Goal: Information Seeking & Learning: Learn about a topic

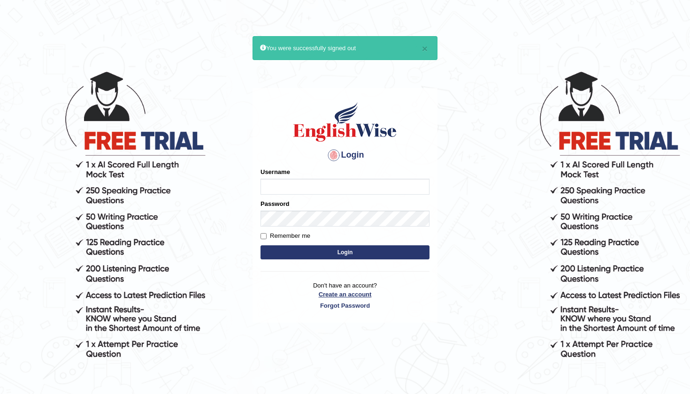
click at [347, 292] on link "Create an account" at bounding box center [344, 294] width 169 height 9
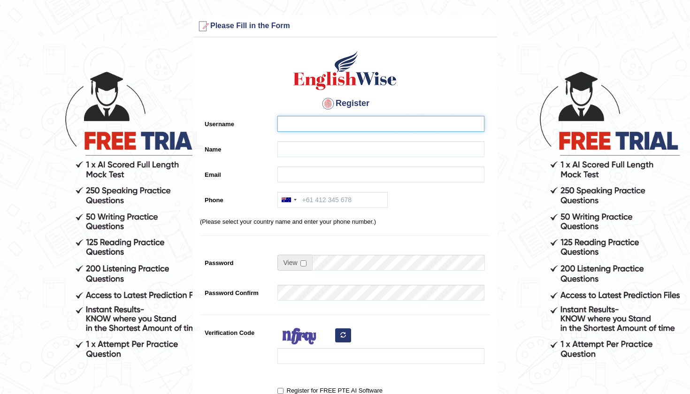
click at [295, 127] on input "Username" at bounding box center [380, 124] width 207 height 16
type input "0415686047"
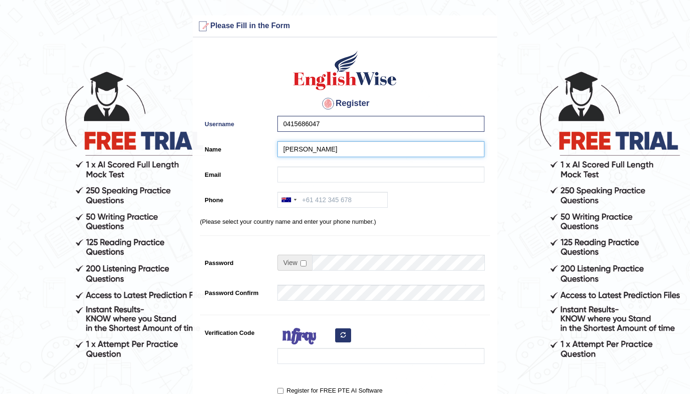
type input "[PERSON_NAME]"
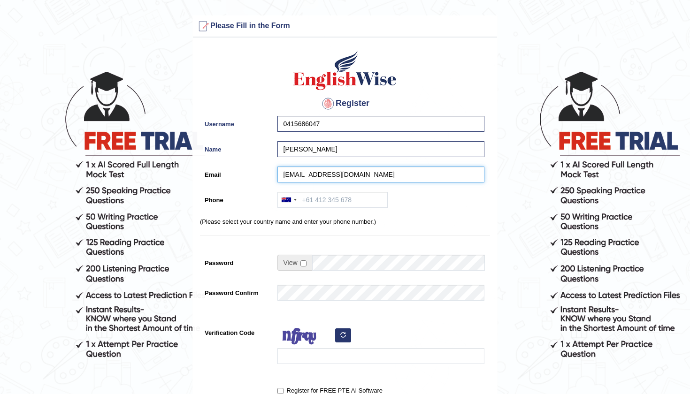
type input "hafizmusman071@gmail.com"
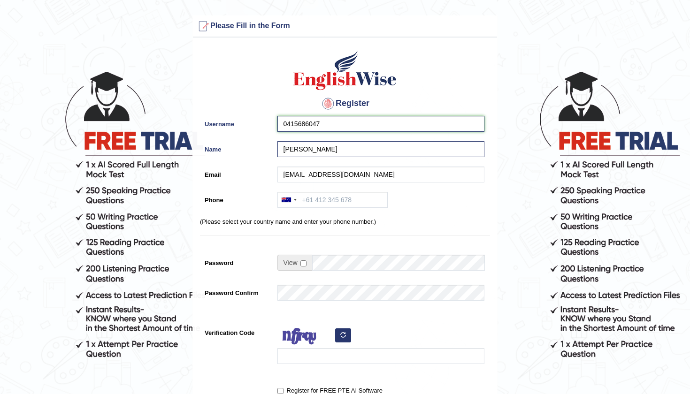
click at [341, 122] on input "0415686047" at bounding box center [380, 124] width 207 height 16
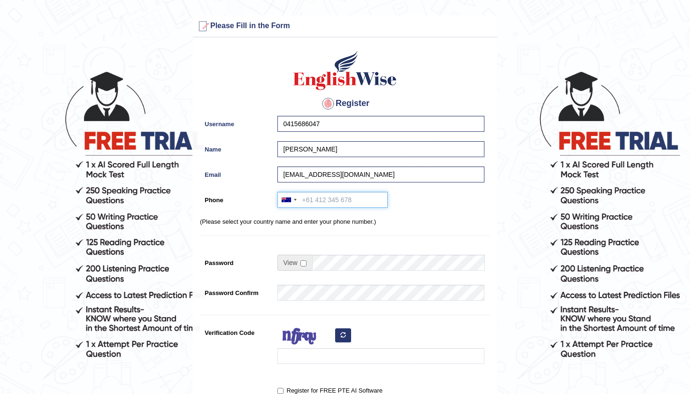
paste input "0415686047"
type input "0415686047"
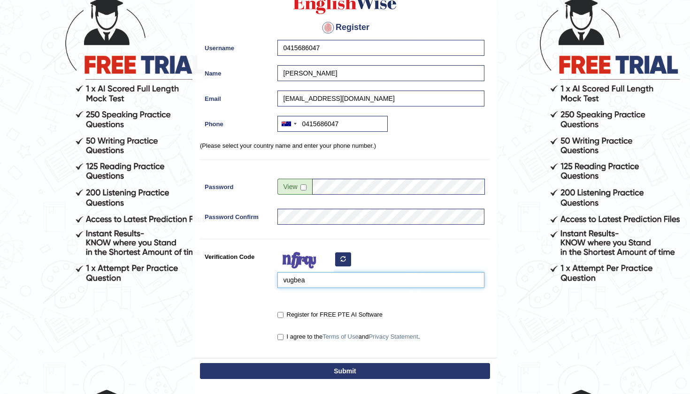
scroll to position [119, 0]
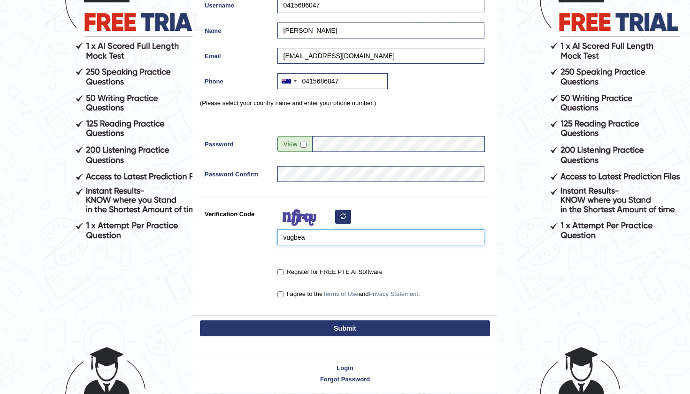
type input "vugbea"
click at [280, 273] on input "Register for FREE PTE AI Software" at bounding box center [280, 272] width 6 height 6
checkbox input "true"
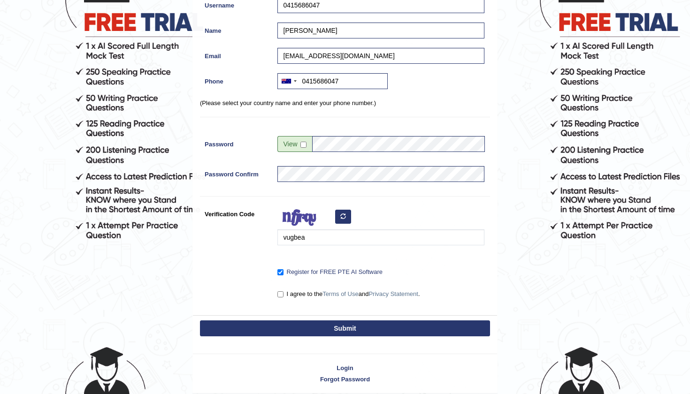
click at [280, 294] on input "I agree to the Terms of Use and Privacy Statement ." at bounding box center [280, 294] width 6 height 6
checkbox input "true"
click at [346, 325] on button "Submit" at bounding box center [345, 328] width 290 height 16
type input "+61415686047"
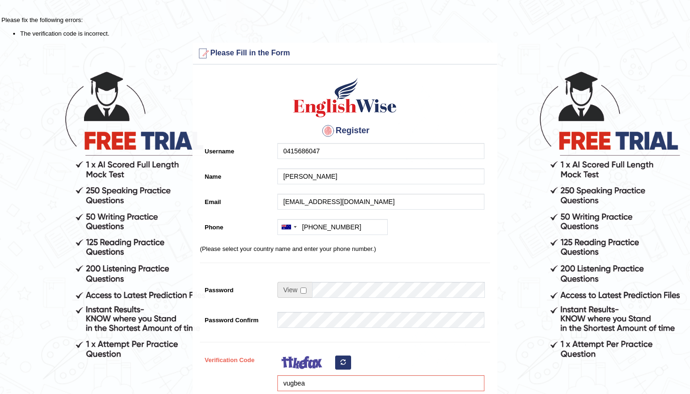
scroll to position [124, 0]
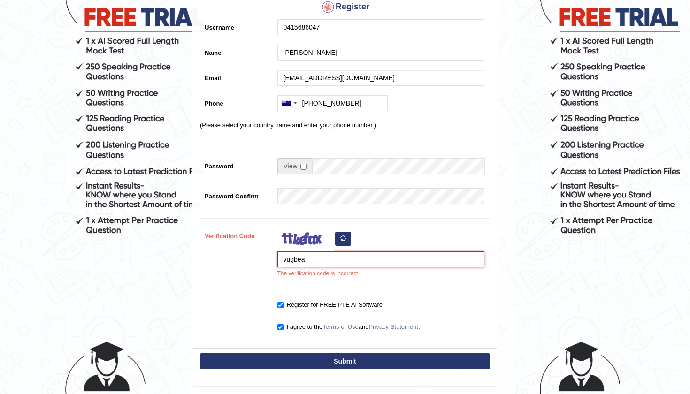
click at [294, 262] on input "vugbea" at bounding box center [380, 259] width 207 height 16
type input "vugibea"
click at [334, 361] on button "Submit" at bounding box center [345, 361] width 290 height 16
type input "[PHONE_NUMBER]"
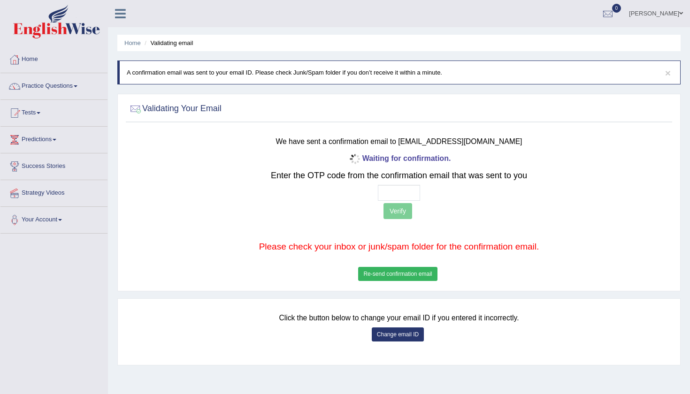
click at [387, 196] on input "text" at bounding box center [399, 193] width 42 height 16
click at [399, 339] on button "Change email ID" at bounding box center [398, 334] width 52 height 14
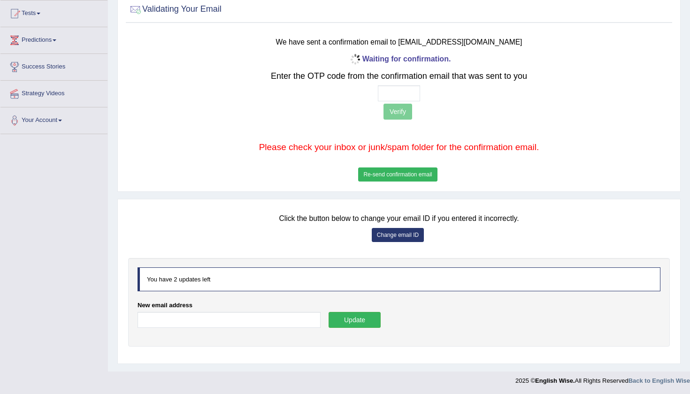
scroll to position [99, 0]
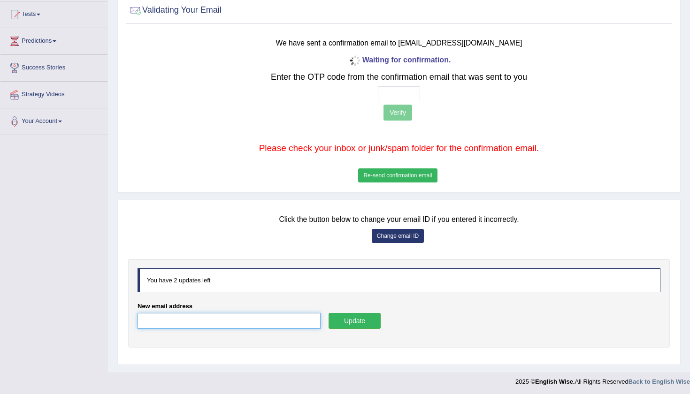
click at [235, 326] on input "New email address" at bounding box center [228, 321] width 183 height 16
type input "hafizusmanh07@gmail.com"
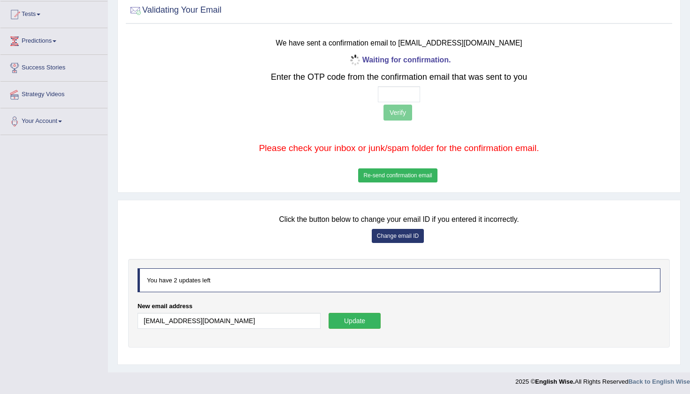
click at [362, 319] on button "Update" at bounding box center [354, 321] width 52 height 16
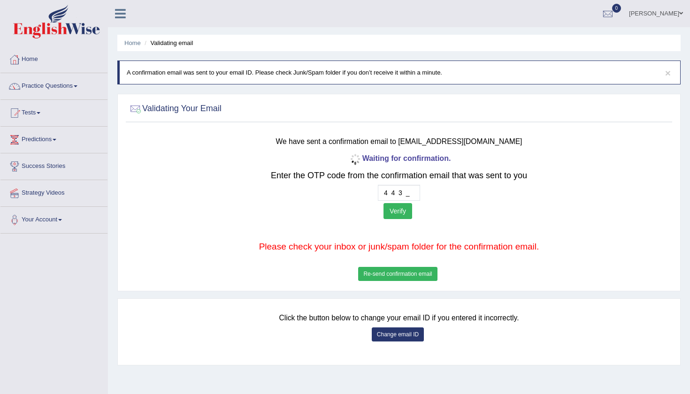
type input "4 4 3 9"
click at [404, 208] on button "Verify" at bounding box center [397, 211] width 29 height 16
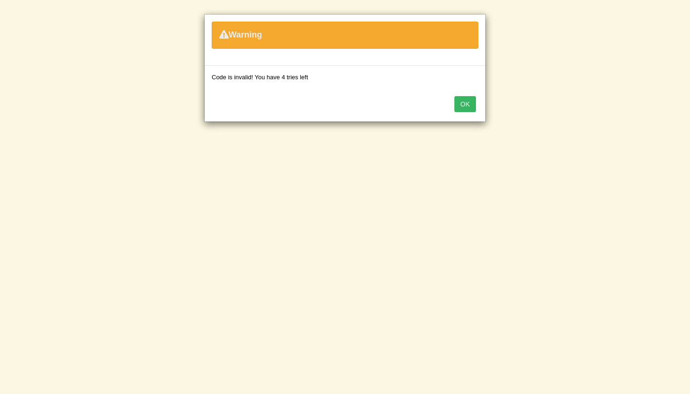
click at [461, 104] on button "OK" at bounding box center [465, 104] width 22 height 16
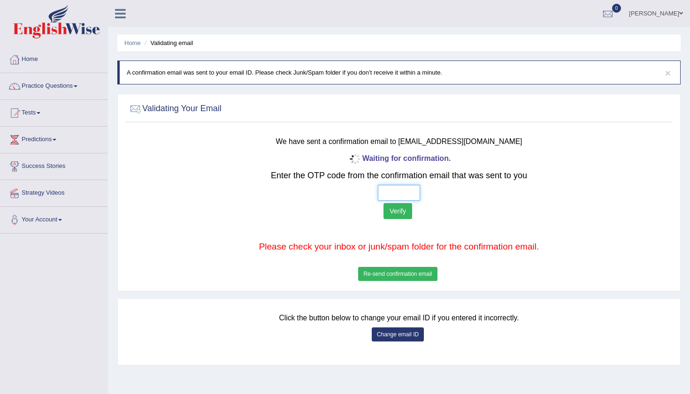
click at [388, 190] on input "text" at bounding box center [399, 193] width 42 height 16
type input "4 4 3 9"
click at [402, 216] on button "Verify" at bounding box center [397, 211] width 29 height 16
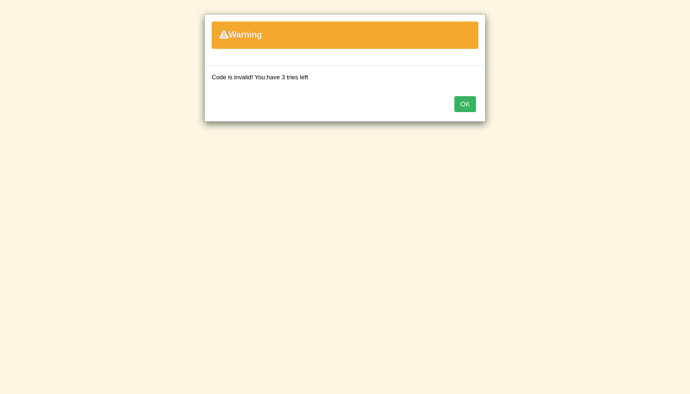
click at [469, 110] on button "OK" at bounding box center [465, 104] width 22 height 16
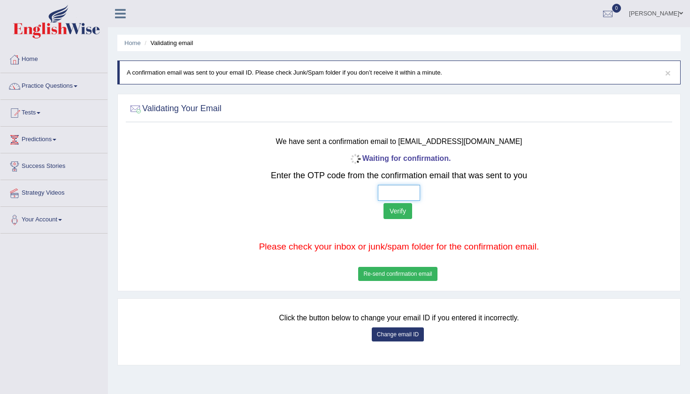
click at [387, 190] on input "text" at bounding box center [399, 193] width 42 height 16
type input "3 8 6 _"
click at [402, 216] on button "Verify" at bounding box center [397, 211] width 29 height 16
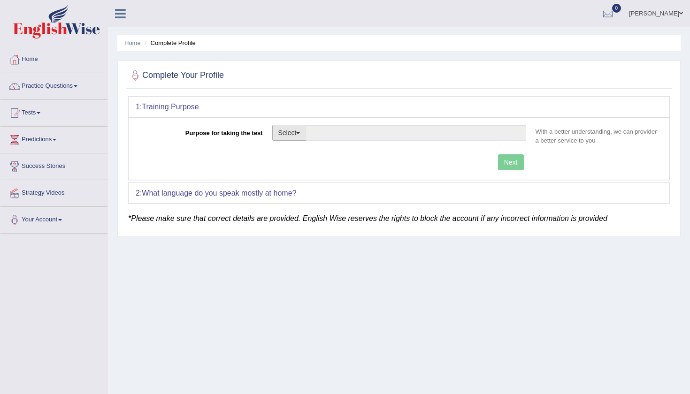
click at [297, 131] on button "Select" at bounding box center [289, 133] width 34 height 16
click at [315, 167] on link "Permanent Residency" at bounding box center [314, 165] width 83 height 12
type input "Permanent Residency"
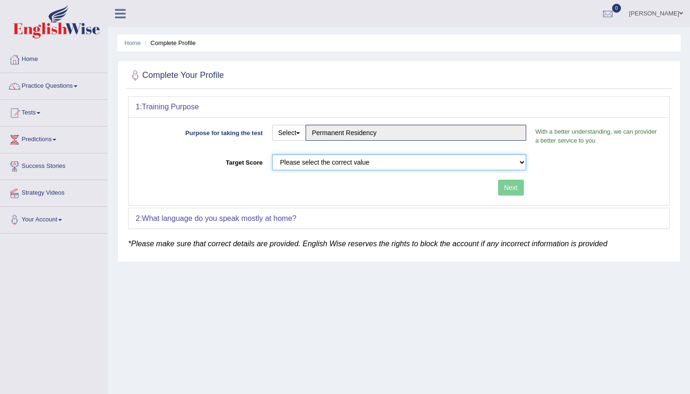
select select "79"
click at [504, 187] on button "Next" at bounding box center [511, 188] width 26 height 16
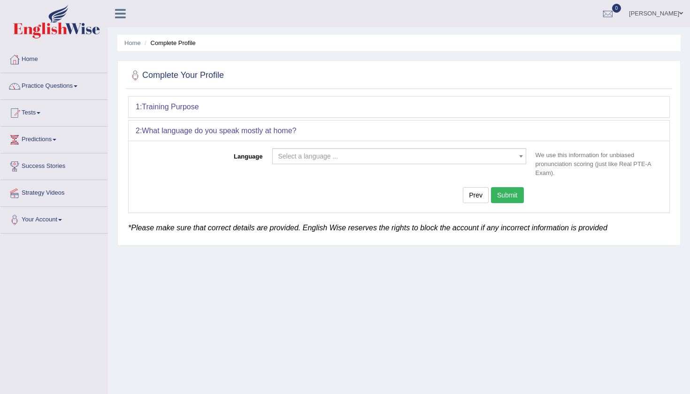
click at [350, 156] on span "Select a language ..." at bounding box center [396, 156] width 236 height 9
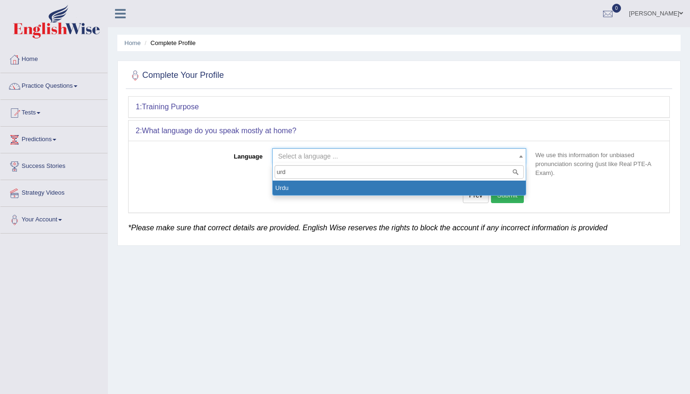
type input "urdu"
select select "Urdu"
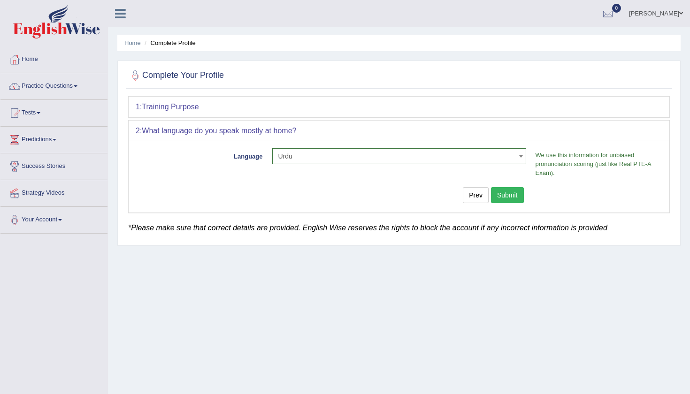
click at [514, 193] on button "Submit" at bounding box center [507, 195] width 33 height 16
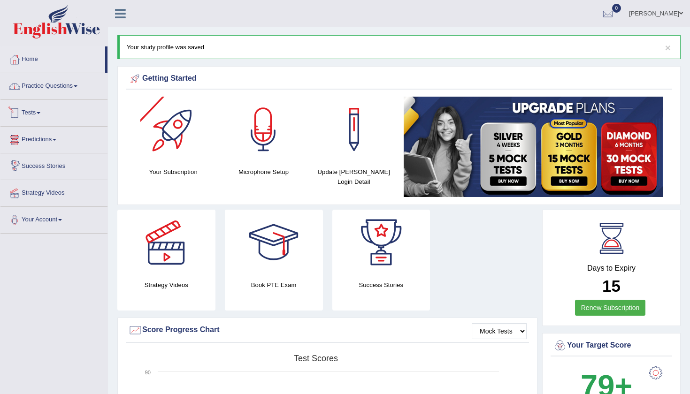
click at [43, 86] on link "Practice Questions" at bounding box center [53, 84] width 107 height 23
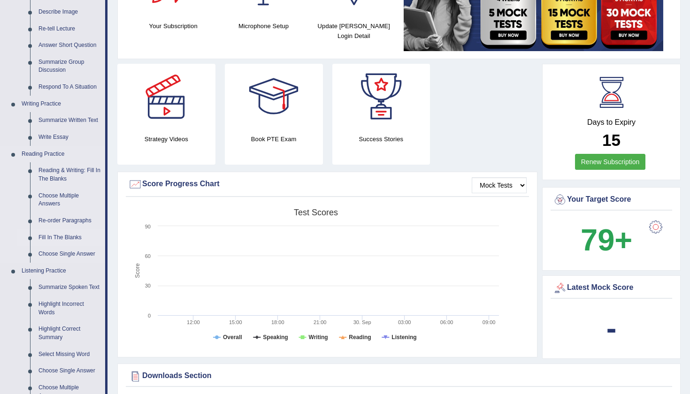
scroll to position [146, 0]
click at [61, 168] on link "Reading & Writing: Fill In The Blanks" at bounding box center [69, 174] width 71 height 25
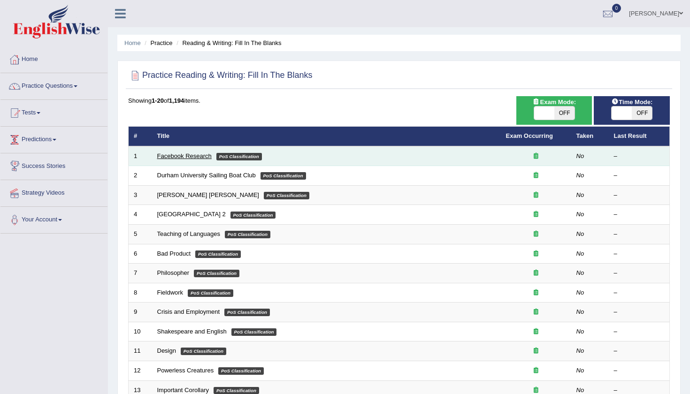
click at [176, 154] on link "Facebook Research" at bounding box center [184, 155] width 54 height 7
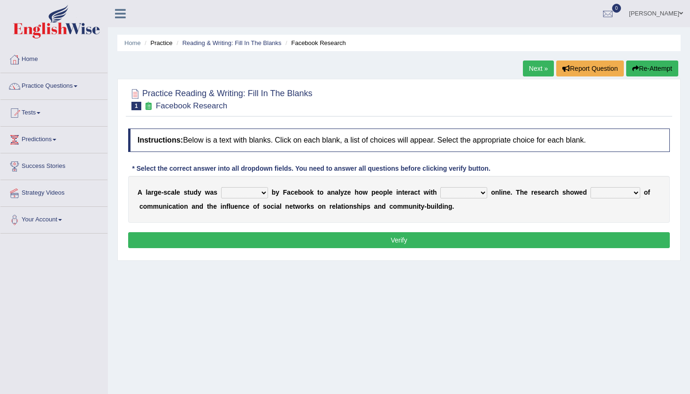
click at [533, 61] on link "Next »" at bounding box center [538, 69] width 31 height 16
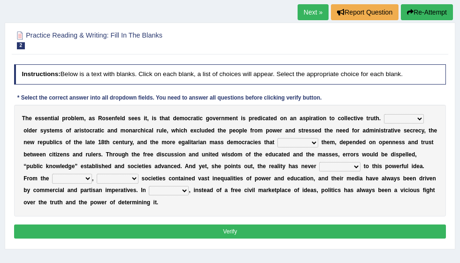
scroll to position [57, 0]
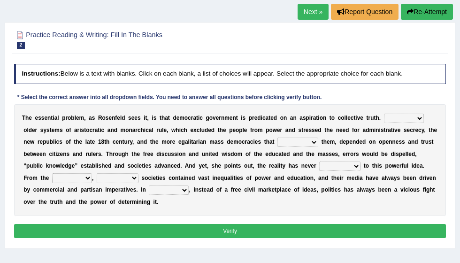
click at [106, 117] on b "s" at bounding box center [107, 117] width 3 height 7
select select "Unlike"
select select "grated"
select select "brought up"
select select "ranged"
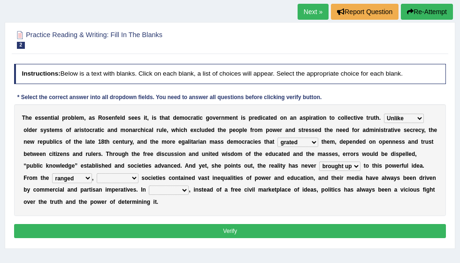
select select "democratic"
select select "power"
click at [198, 224] on button "Verify" at bounding box center [230, 231] width 432 height 14
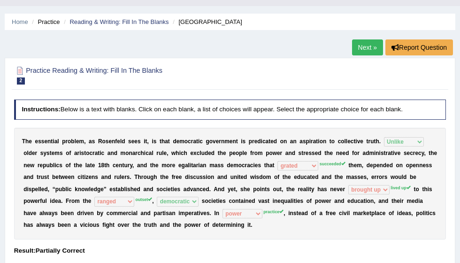
scroll to position [8, 0]
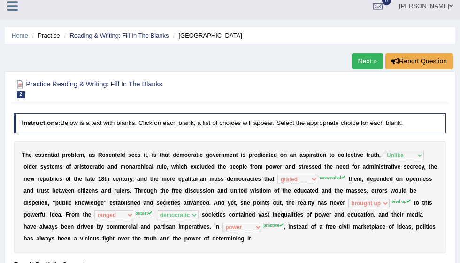
click at [367, 58] on link "Next »" at bounding box center [367, 61] width 31 height 16
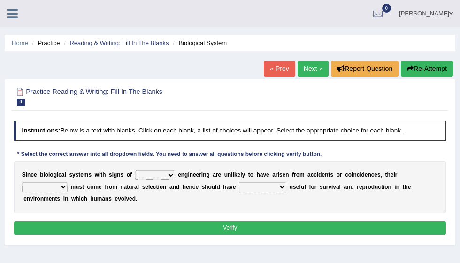
click at [302, 68] on link "Next »" at bounding box center [312, 69] width 31 height 16
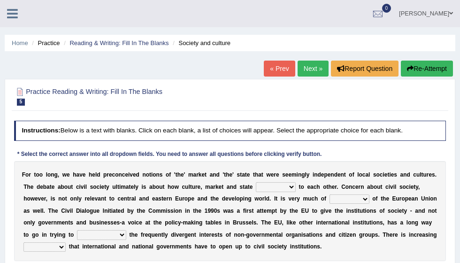
click at [303, 68] on link "Next »" at bounding box center [312, 69] width 31 height 16
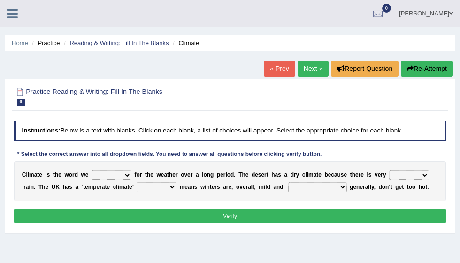
click at [303, 68] on link "Next »" at bounding box center [312, 69] width 31 height 16
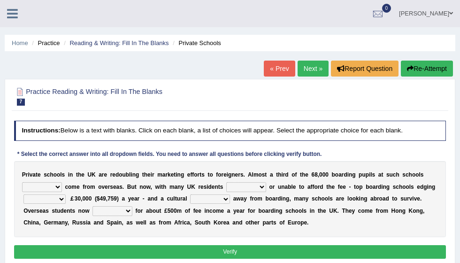
click at [303, 68] on link "Next »" at bounding box center [312, 69] width 31 height 16
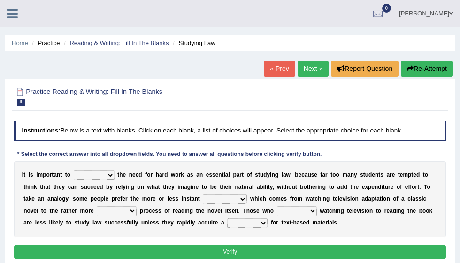
click at [302, 74] on link "Next »" at bounding box center [312, 69] width 31 height 16
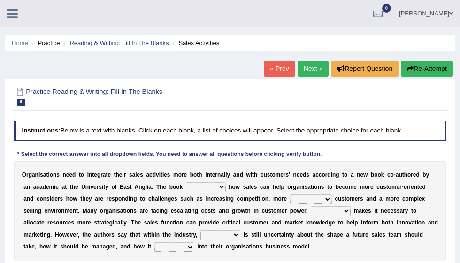
click at [268, 76] on link "« Prev" at bounding box center [279, 69] width 31 height 16
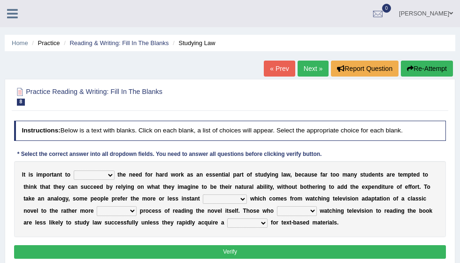
select select "emphasise"
select select "satisfaction"
select select "acquire"
select select "prefer"
select select "judgement"
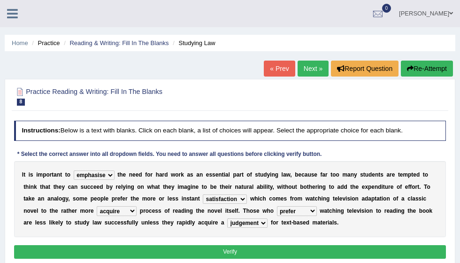
click at [215, 251] on button "Verify" at bounding box center [230, 252] width 432 height 14
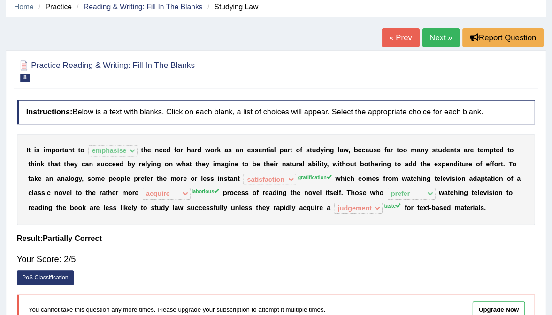
scroll to position [37, 0]
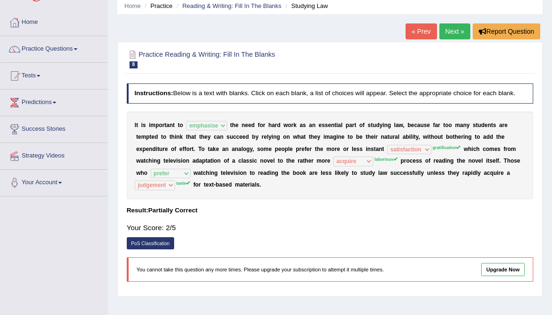
click at [58, 53] on link "Practice Questions" at bounding box center [53, 47] width 107 height 23
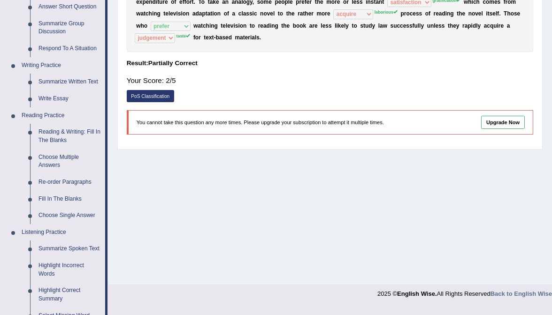
scroll to position [186, 0]
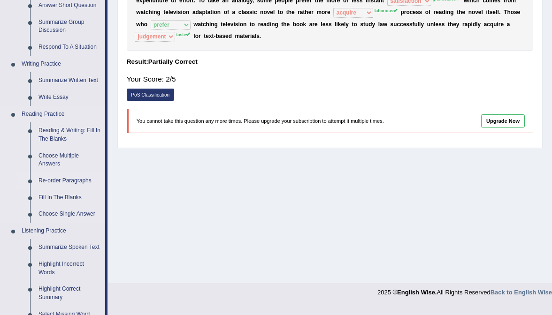
click at [69, 173] on link "Re-order Paragraphs" at bounding box center [69, 181] width 71 height 17
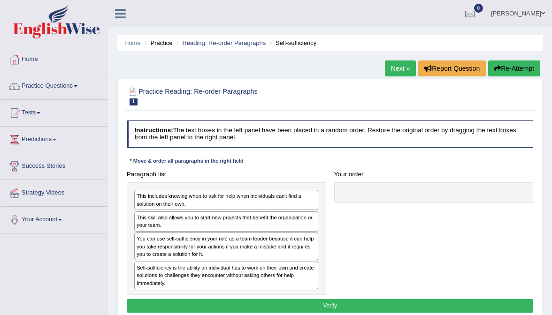
click at [393, 68] on link "Next »" at bounding box center [400, 69] width 31 height 16
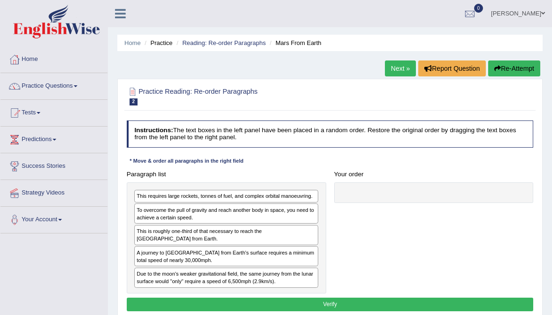
click at [394, 67] on link "Next »" at bounding box center [400, 69] width 31 height 16
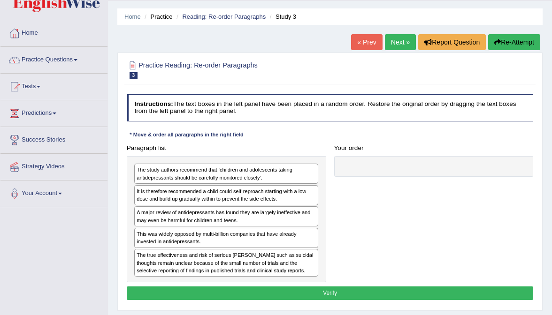
scroll to position [30, 0]
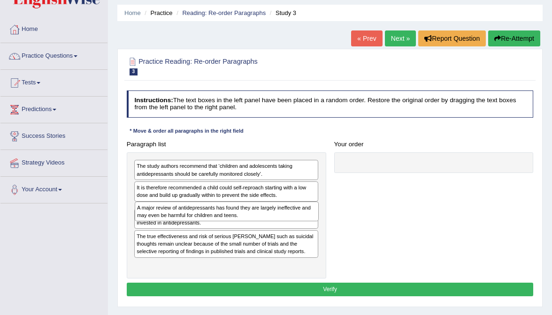
click at [191, 210] on div "A major review of antidepressants has found they are largely ineffective and ma…" at bounding box center [227, 212] width 184 height 20
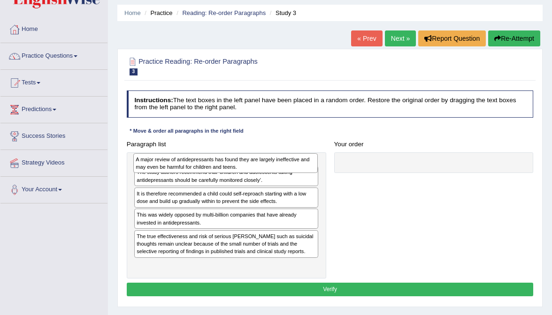
drag, startPoint x: 191, startPoint y: 210, endPoint x: 190, endPoint y: 153, distance: 56.8
click at [190, 153] on div "A major review of antidepressants has found they are largely ineffective and ma…" at bounding box center [225, 163] width 184 height 20
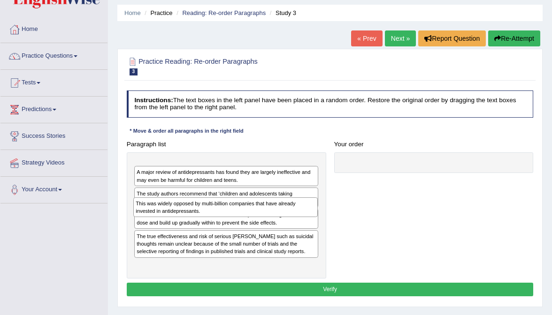
drag, startPoint x: 171, startPoint y: 236, endPoint x: 170, endPoint y: 206, distance: 29.6
click at [170, 206] on div "This was widely opposed by multi-billion companies that have already invested i…" at bounding box center [225, 207] width 184 height 20
drag, startPoint x: 171, startPoint y: 165, endPoint x: 170, endPoint y: 211, distance: 45.5
click at [170, 211] on div "This was widely opposed by multi-billion companies that have already invested i…" at bounding box center [225, 208] width 184 height 20
drag, startPoint x: 181, startPoint y: 170, endPoint x: 178, endPoint y: 217, distance: 47.0
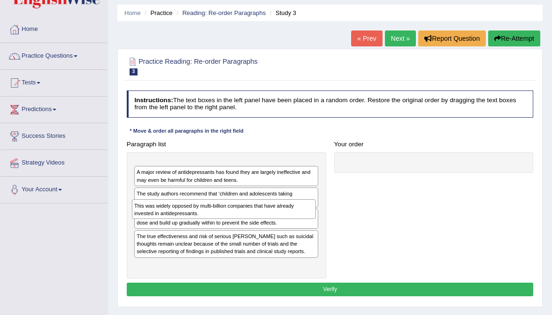
click at [178, 217] on div "This was widely opposed by multi-billion companies that have already invested i…" at bounding box center [224, 209] width 184 height 20
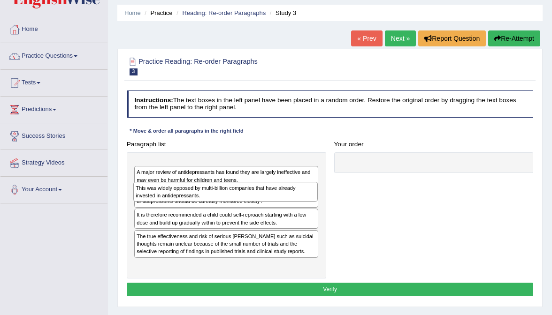
drag, startPoint x: 178, startPoint y: 170, endPoint x: 177, endPoint y: 196, distance: 26.3
click at [177, 196] on div "This was widely opposed by multi-billion companies that have already invested i…" at bounding box center [225, 192] width 184 height 20
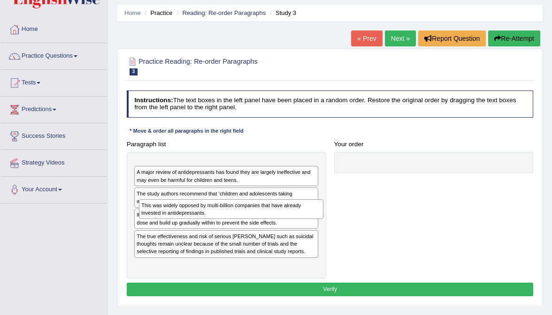
drag, startPoint x: 190, startPoint y: 161, endPoint x: 195, endPoint y: 208, distance: 46.8
click at [195, 208] on div "This was widely opposed by multi-billion companies that have already invested i…" at bounding box center [231, 209] width 184 height 20
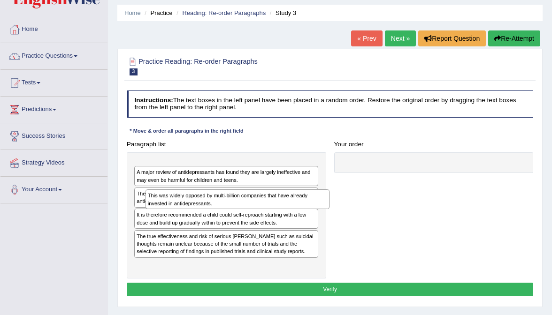
drag, startPoint x: 191, startPoint y: 159, endPoint x: 204, endPoint y: 195, distance: 37.6
click at [204, 195] on div "This was widely opposed by multi-billion companies that have already invested i…" at bounding box center [237, 200] width 184 height 20
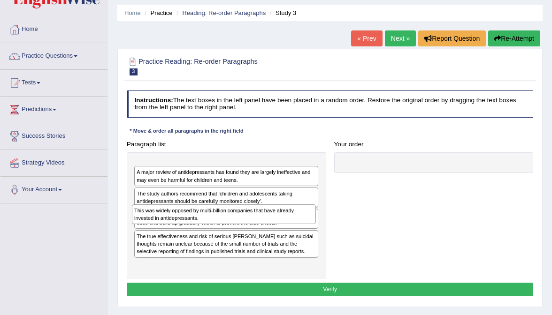
drag, startPoint x: 209, startPoint y: 161, endPoint x: 206, endPoint y: 213, distance: 52.6
click at [206, 213] on div "This was widely opposed by multi-billion companies that have already invested i…" at bounding box center [224, 215] width 184 height 20
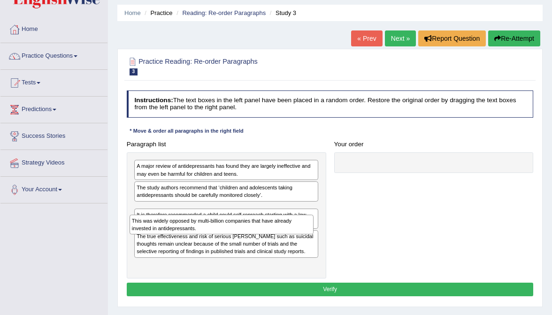
drag, startPoint x: 212, startPoint y: 169, endPoint x: 206, endPoint y: 234, distance: 65.0
click at [206, 234] on div "This was widely opposed by multi-billion companies that have already invested i…" at bounding box center [226, 215] width 199 height 126
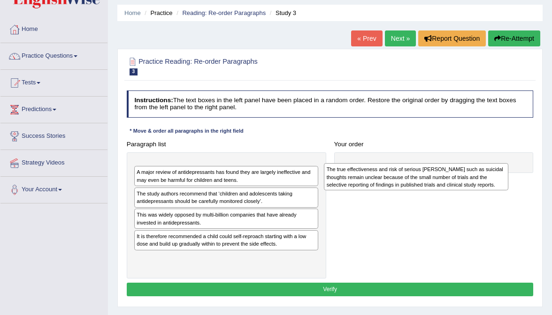
drag, startPoint x: 183, startPoint y: 265, endPoint x: 410, endPoint y: 167, distance: 247.5
click at [411, 167] on div "The true effectiveness and risk of serious [PERSON_NAME] such as suicidal thoug…" at bounding box center [416, 176] width 184 height 27
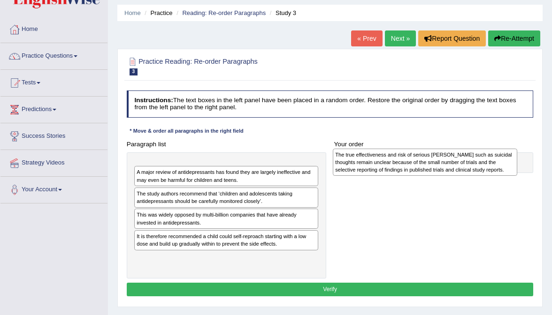
drag, startPoint x: 235, startPoint y: 172, endPoint x: 469, endPoint y: 158, distance: 234.0
click at [470, 159] on div "The true effectiveness and risk of serious [PERSON_NAME] such as suicidal thoug…" at bounding box center [425, 162] width 184 height 27
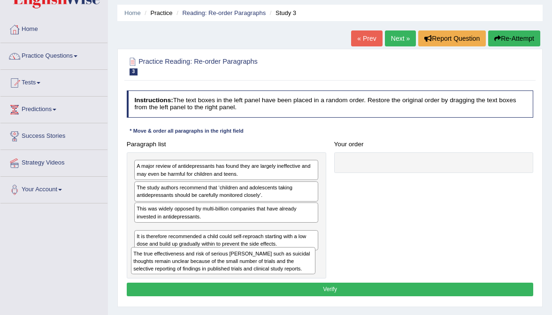
drag, startPoint x: 228, startPoint y: 167, endPoint x: 223, endPoint y: 270, distance: 103.3
click at [224, 270] on div "The true effectiveness and risk of serious [PERSON_NAME] such as suicidal thoug…" at bounding box center [223, 260] width 184 height 27
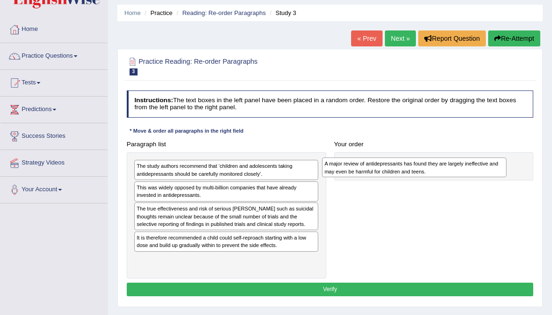
drag, startPoint x: 201, startPoint y: 167, endPoint x: 420, endPoint y: 164, distance: 219.6
click at [421, 164] on div "A major review of antidepressants has found they are largely ineffective and ma…" at bounding box center [414, 168] width 184 height 20
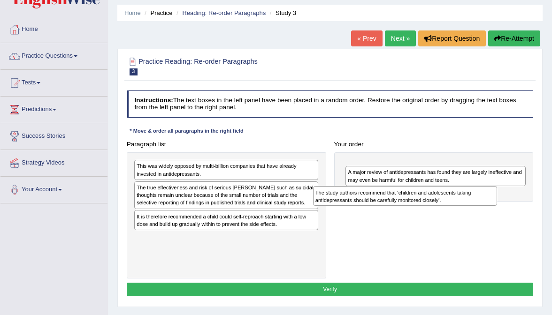
drag, startPoint x: 257, startPoint y: 167, endPoint x: 467, endPoint y: 197, distance: 212.2
click at [467, 197] on div "The study authors recommend that ‘children and adolescents taking antidepressan…" at bounding box center [405, 196] width 184 height 20
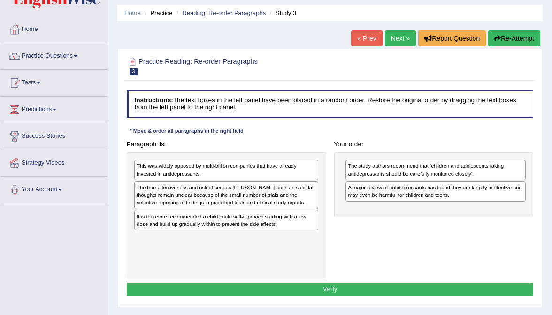
click at [428, 156] on div "The study authors recommend that ‘children and adolescents taking antidepressan…" at bounding box center [433, 184] width 199 height 65
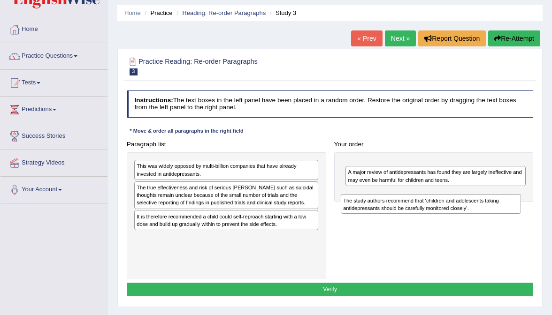
drag, startPoint x: 426, startPoint y: 165, endPoint x: 420, endPoint y: 204, distance: 39.8
click at [420, 204] on div "The study authors recommend that ‘children and adolescents taking antidepressan…" at bounding box center [431, 204] width 180 height 20
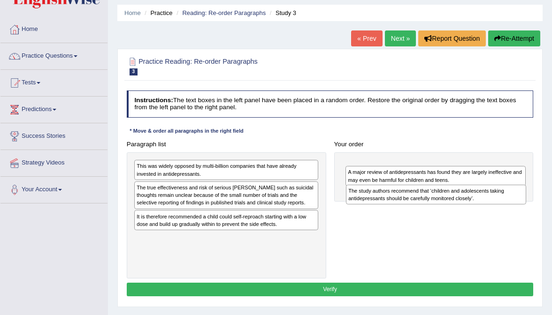
drag, startPoint x: 409, startPoint y: 164, endPoint x: 408, endPoint y: 191, distance: 27.2
click at [409, 191] on div "The study authors recommend that ‘children and adolescents taking antidepressan…" at bounding box center [436, 195] width 180 height 20
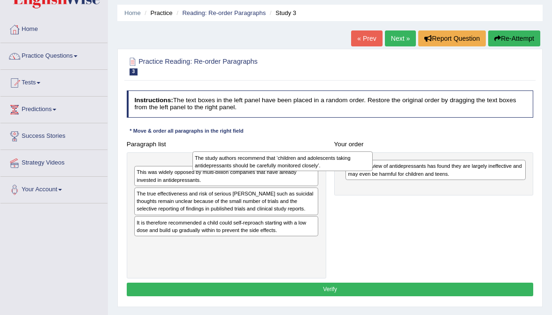
drag, startPoint x: 406, startPoint y: 173, endPoint x: 222, endPoint y: 162, distance: 184.2
click at [222, 162] on div "The study authors recommend that ‘children and adolescents taking antidepressan…" at bounding box center [282, 162] width 180 height 20
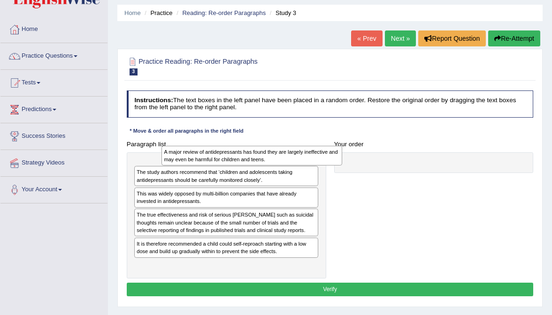
drag, startPoint x: 379, startPoint y: 171, endPoint x: 163, endPoint y: 154, distance: 216.9
click at [163, 154] on div "A major review of antidepressants has found they are largely ineffective and ma…" at bounding box center [251, 156] width 180 height 20
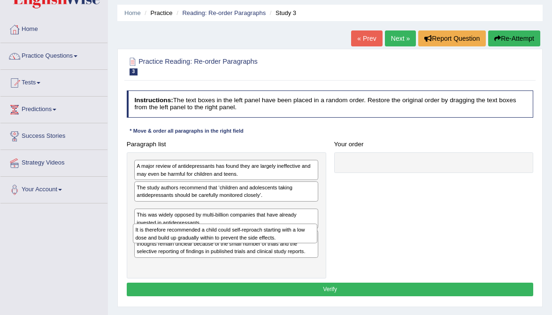
drag, startPoint x: 167, startPoint y: 262, endPoint x: 163, endPoint y: 231, distance: 31.7
click at [163, 230] on div "It is therefore recommended a child could self-reproach starting with a low dos…" at bounding box center [225, 234] width 184 height 20
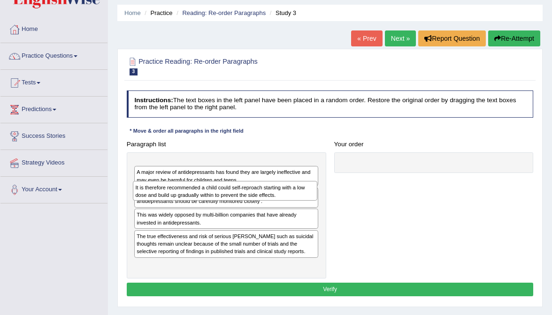
drag, startPoint x: 219, startPoint y: 210, endPoint x: 215, endPoint y: 185, distance: 25.1
click at [215, 185] on div "It is therefore recommended a child could self-reproach starting with a low dos…" at bounding box center [225, 191] width 184 height 20
drag, startPoint x: 212, startPoint y: 174, endPoint x: 206, endPoint y: 199, distance: 25.9
click at [206, 199] on div "It is therefore recommended a child could self-reproach starting with a low dos…" at bounding box center [226, 215] width 199 height 126
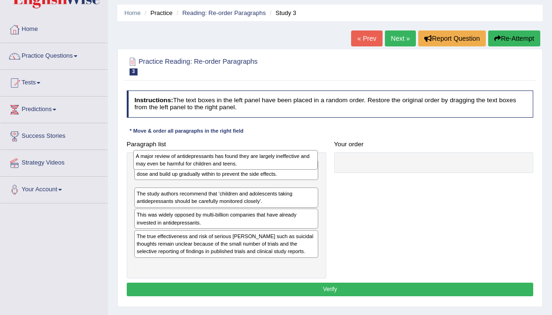
drag, startPoint x: 193, startPoint y: 184, endPoint x: 190, endPoint y: 148, distance: 36.7
click at [190, 150] on div "A major review of antidepressants has found they are largely ineffective and ma…" at bounding box center [225, 160] width 184 height 20
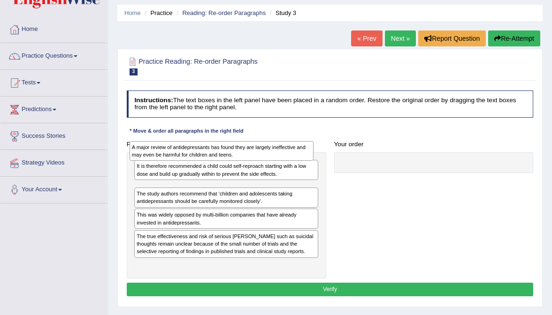
drag, startPoint x: 190, startPoint y: 190, endPoint x: 183, endPoint y: 143, distance: 46.9
click at [183, 143] on div "A major review of antidepressants has found they are largely ineffective and ma…" at bounding box center [221, 151] width 184 height 20
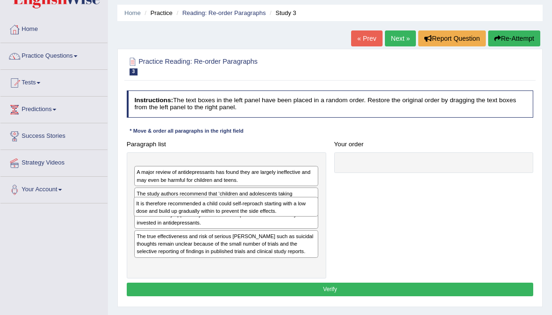
drag, startPoint x: 181, startPoint y: 163, endPoint x: 180, endPoint y: 206, distance: 43.6
click at [180, 206] on div "It is therefore recommended a child could self-reproach starting with a low dos…" at bounding box center [226, 207] width 184 height 20
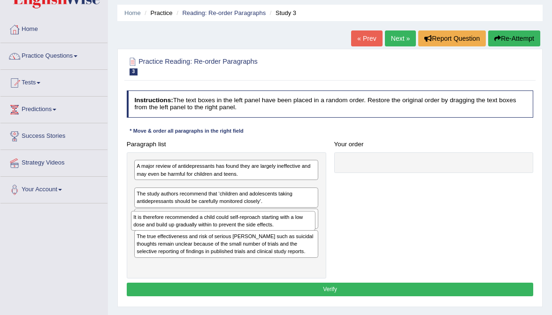
drag, startPoint x: 186, startPoint y: 163, endPoint x: 182, endPoint y: 223, distance: 60.6
click at [182, 223] on div "It is therefore recommended a child could self-reproach starting with a low dos…" at bounding box center [223, 221] width 184 height 20
drag, startPoint x: 178, startPoint y: 186, endPoint x: 178, endPoint y: 227, distance: 40.3
click at [178, 227] on div "It is therefore recommended a child could self-reproach starting with a low dos…" at bounding box center [227, 224] width 184 height 20
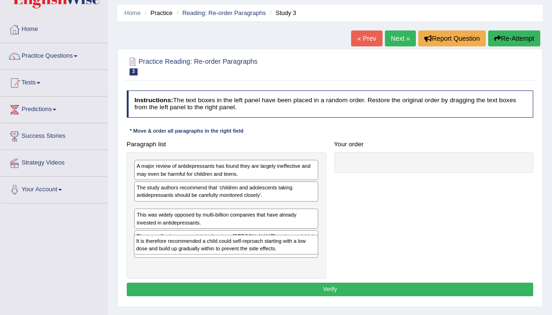
drag, startPoint x: 179, startPoint y: 189, endPoint x: 178, endPoint y: 253, distance: 63.8
click at [179, 253] on div "A major review of antidepressants has found they are largely ineffective and ma…" at bounding box center [226, 215] width 199 height 126
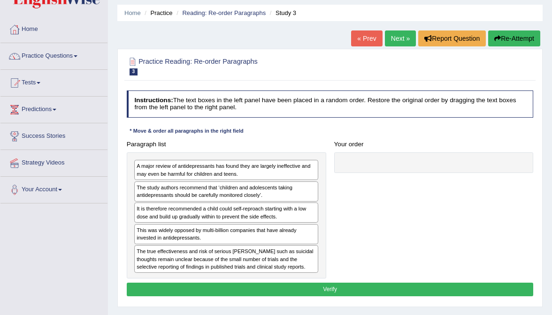
click at [181, 249] on div "The true effectiveness and risk of serious [PERSON_NAME] such as suicidal thoug…" at bounding box center [226, 259] width 184 height 28
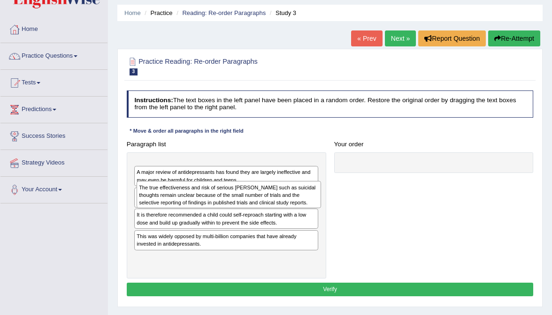
drag, startPoint x: 181, startPoint y: 249, endPoint x: 181, endPoint y: 173, distance: 76.5
click at [181, 173] on div "A major review of antidepressants has found they are largely ineffective and ma…" at bounding box center [226, 215] width 199 height 126
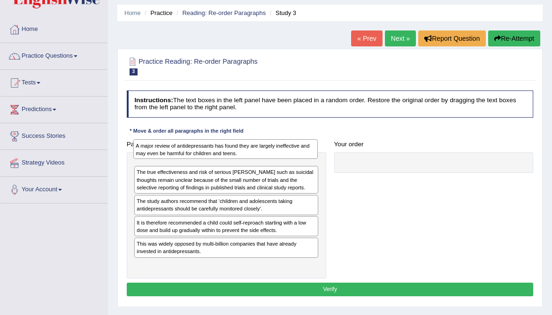
drag, startPoint x: 172, startPoint y: 192, endPoint x: 171, endPoint y: 140, distance: 52.1
click at [171, 140] on div "Paragraph list The true effectiveness and risk of serious [PERSON_NAME] such as…" at bounding box center [225, 207] width 207 height 141
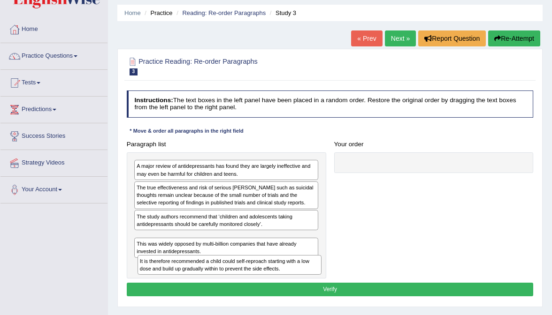
drag, startPoint x: 163, startPoint y: 240, endPoint x: 167, endPoint y: 269, distance: 29.3
click at [167, 269] on div "It is therefore recommended a child could self-reproach starting with a low dos…" at bounding box center [229, 265] width 184 height 20
drag, startPoint x: 174, startPoint y: 236, endPoint x: 167, endPoint y: 268, distance: 32.7
click at [167, 268] on div "It is therefore recommended a child could self-reproach starting with a low dos…" at bounding box center [220, 269] width 184 height 20
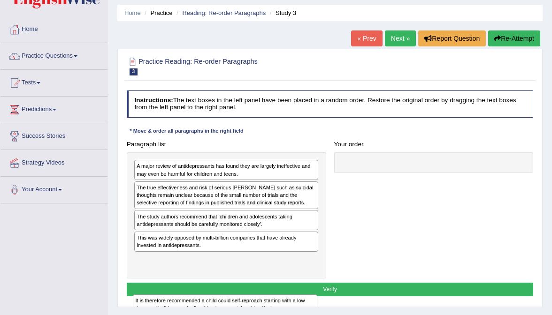
drag, startPoint x: 172, startPoint y: 236, endPoint x: 170, endPoint y: 310, distance: 73.7
click at [170, 310] on div "Home Practice Reading: Re-order Paragraphs Study 3 « Prev Next » Report Questio…" at bounding box center [330, 204] width 444 height 469
